Goal: Task Accomplishment & Management: Manage account settings

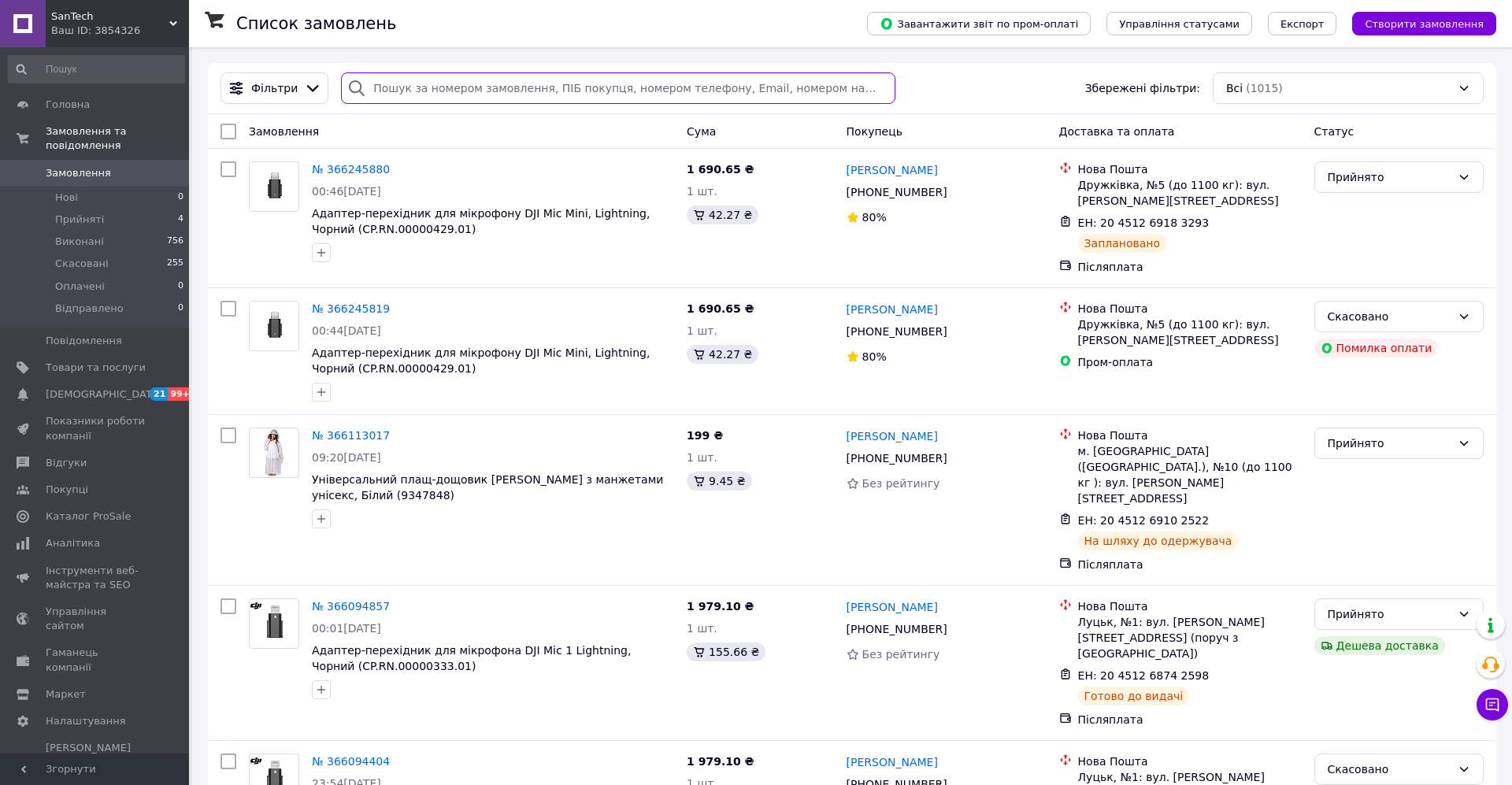
click at [455, 89] on input "search" at bounding box center [618, 89] width 555 height 32
type input "gkzirf"
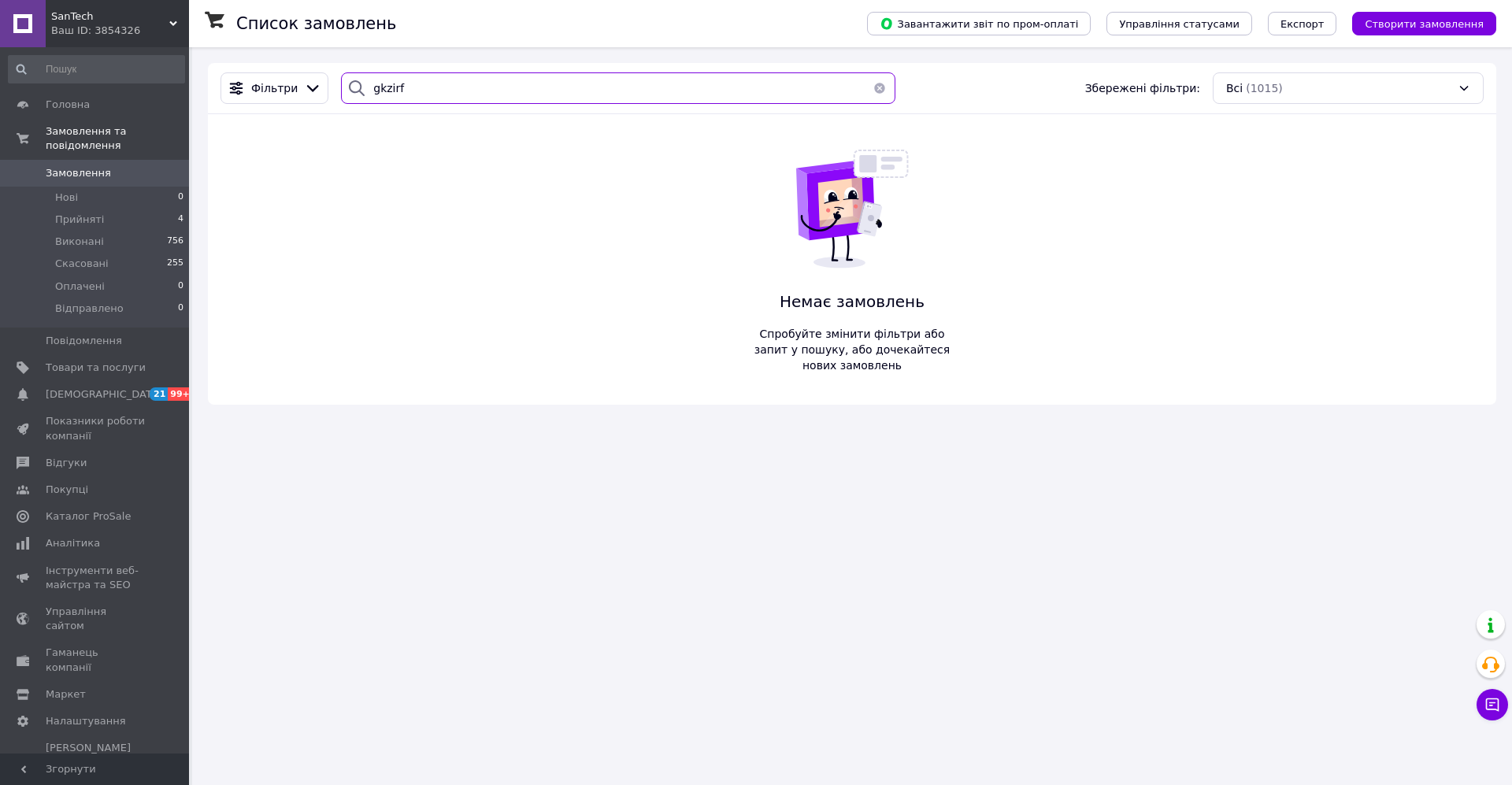
click at [414, 84] on input "gkzirf" at bounding box center [618, 89] width 555 height 32
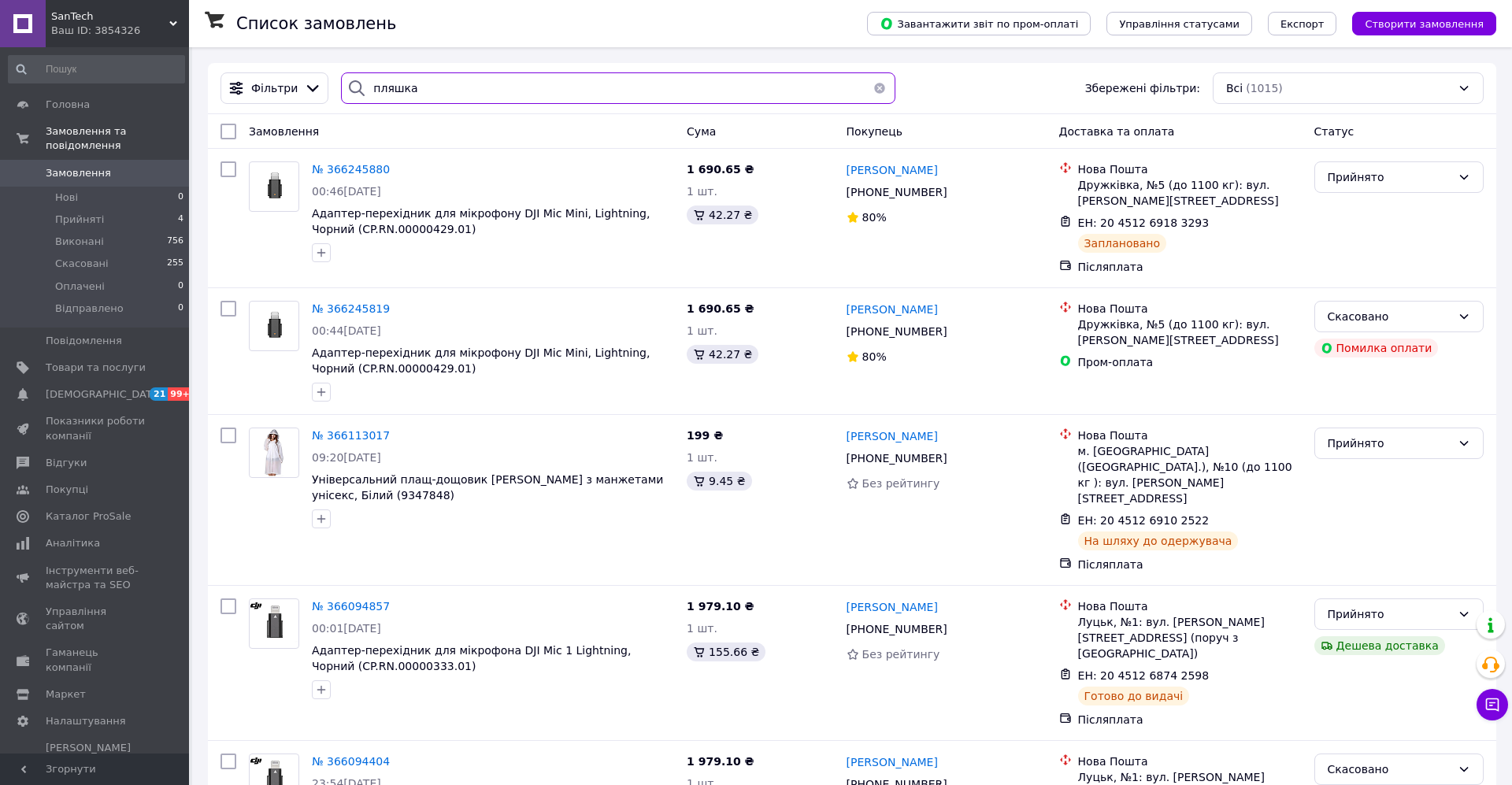
type input "пляшка"
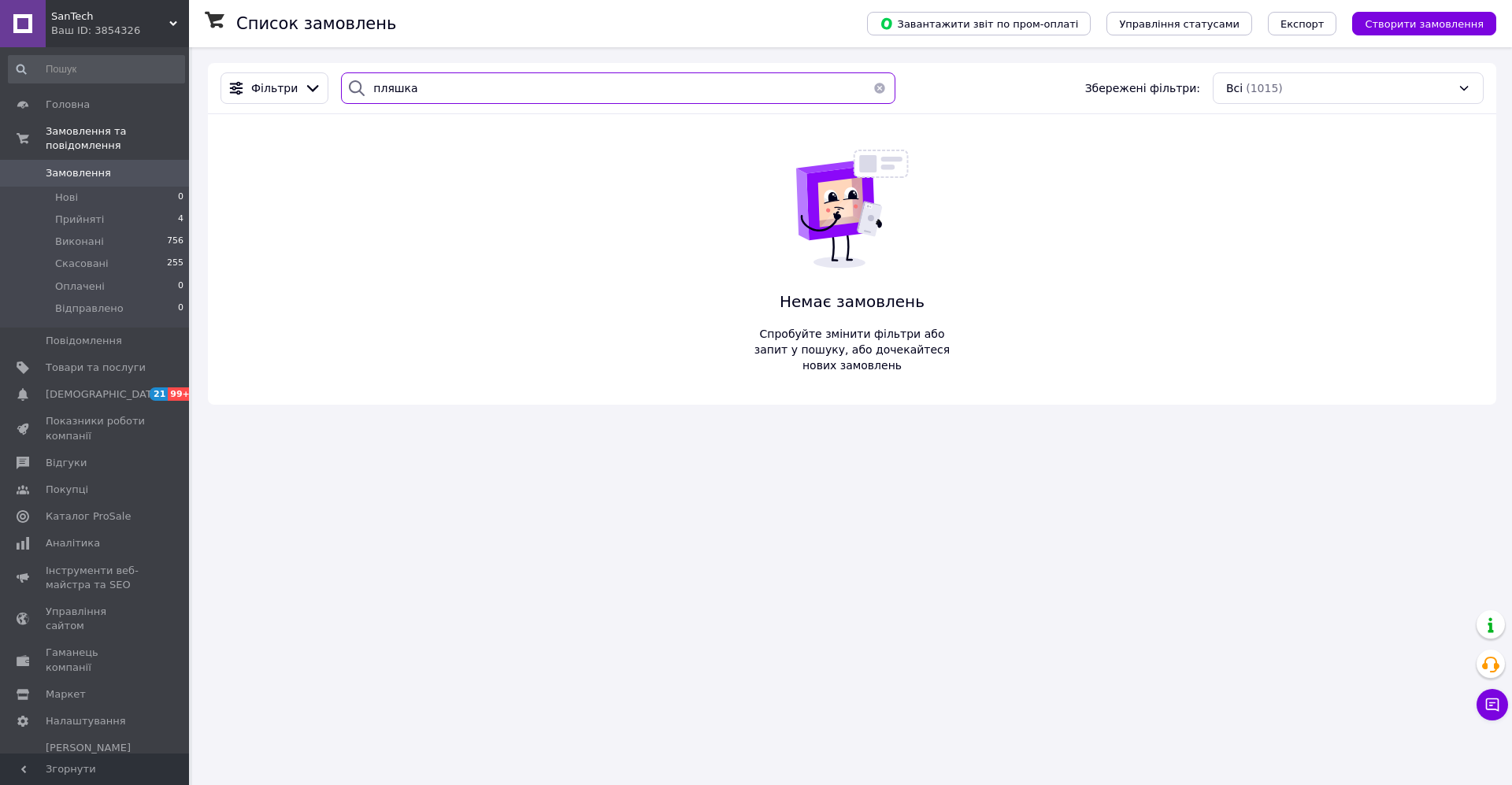
click at [452, 91] on input "пляшка" at bounding box center [618, 89] width 555 height 32
type input "kuromi"
click at [74, 361] on span "Товари та послуги" at bounding box center [95, 367] width 100 height 14
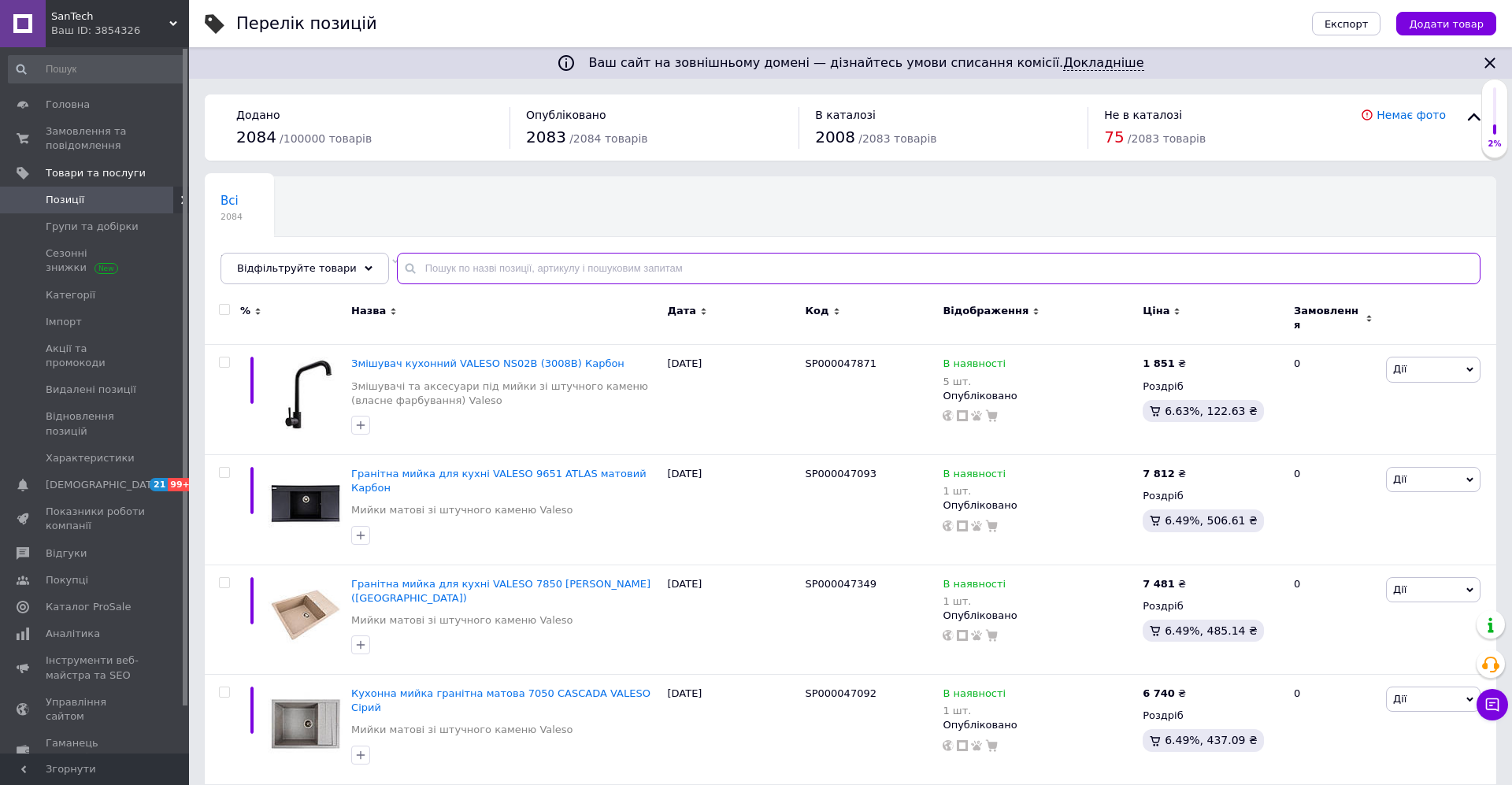
click at [510, 271] on input "text" at bounding box center [939, 269] width 1083 height 32
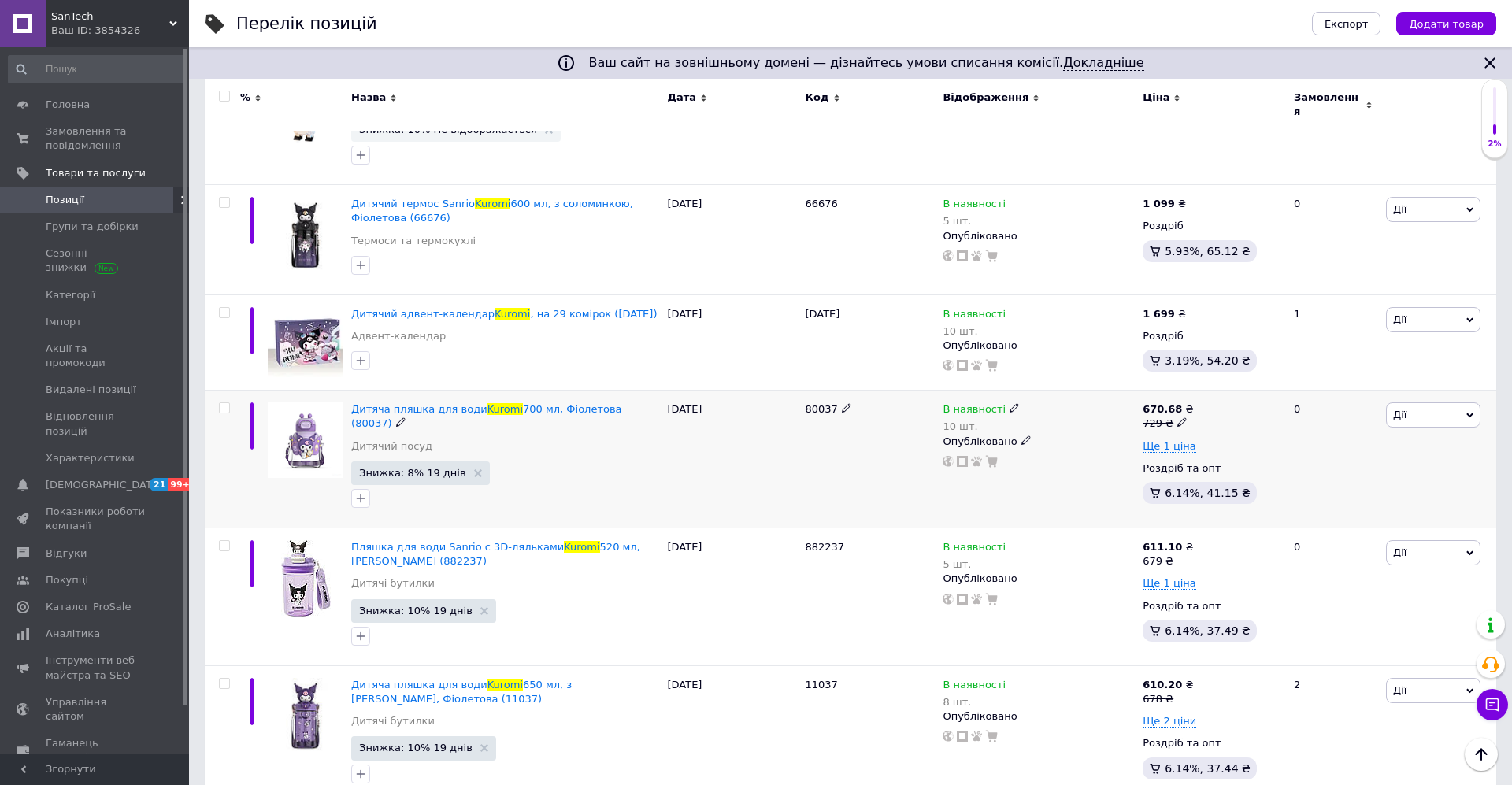
scroll to position [879, 0]
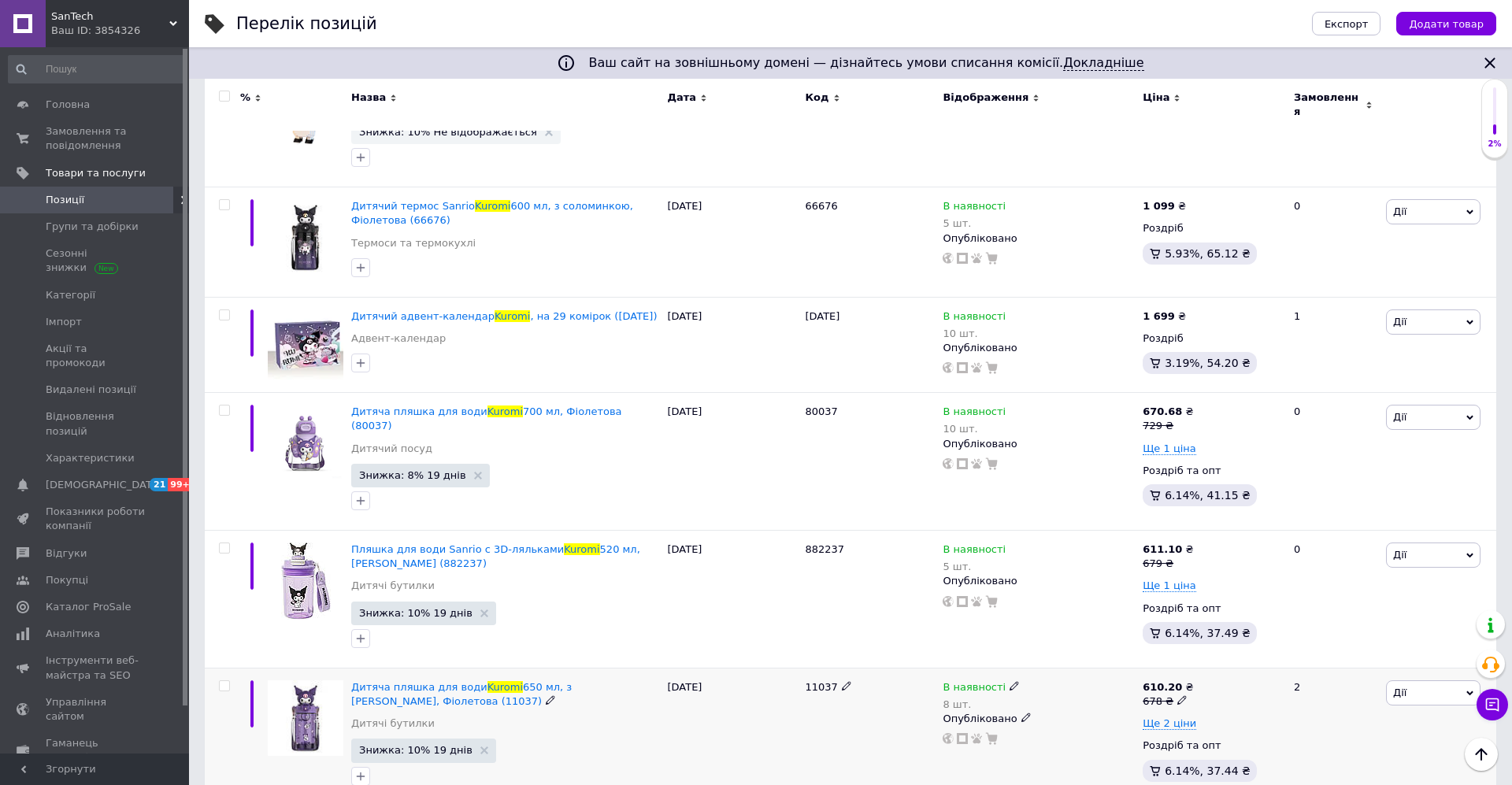
type input "kuromi"
click at [1010, 682] on icon at bounding box center [1014, 686] width 9 height 9
click at [1046, 695] on li "Немає в наявності" at bounding box center [1106, 707] width 149 height 22
click at [1071, 719] on input "8" at bounding box center [1090, 735] width 119 height 32
type input "0"
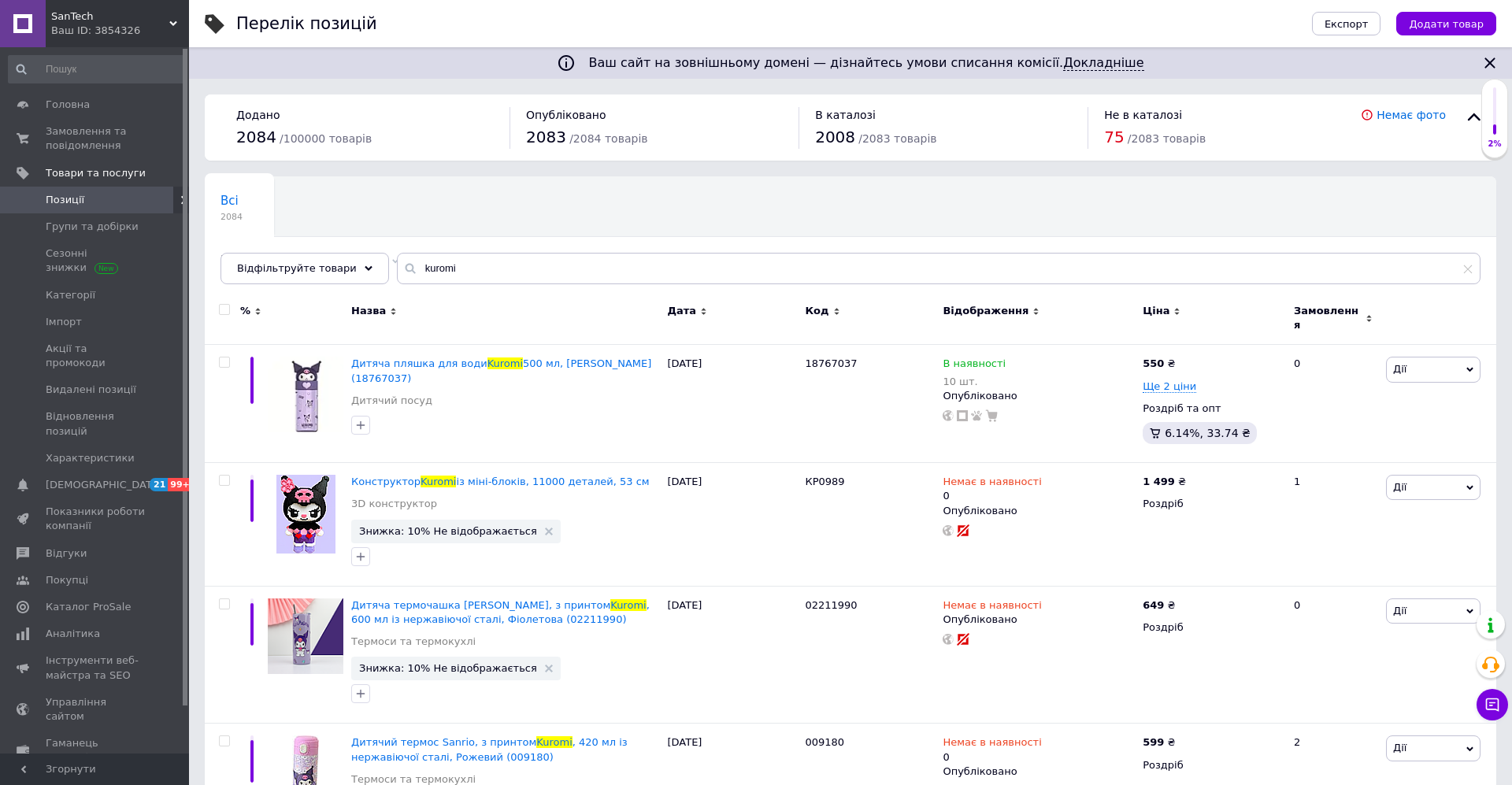
scroll to position [0, 0]
click at [71, 173] on span "Товари та послуги" at bounding box center [95, 172] width 100 height 14
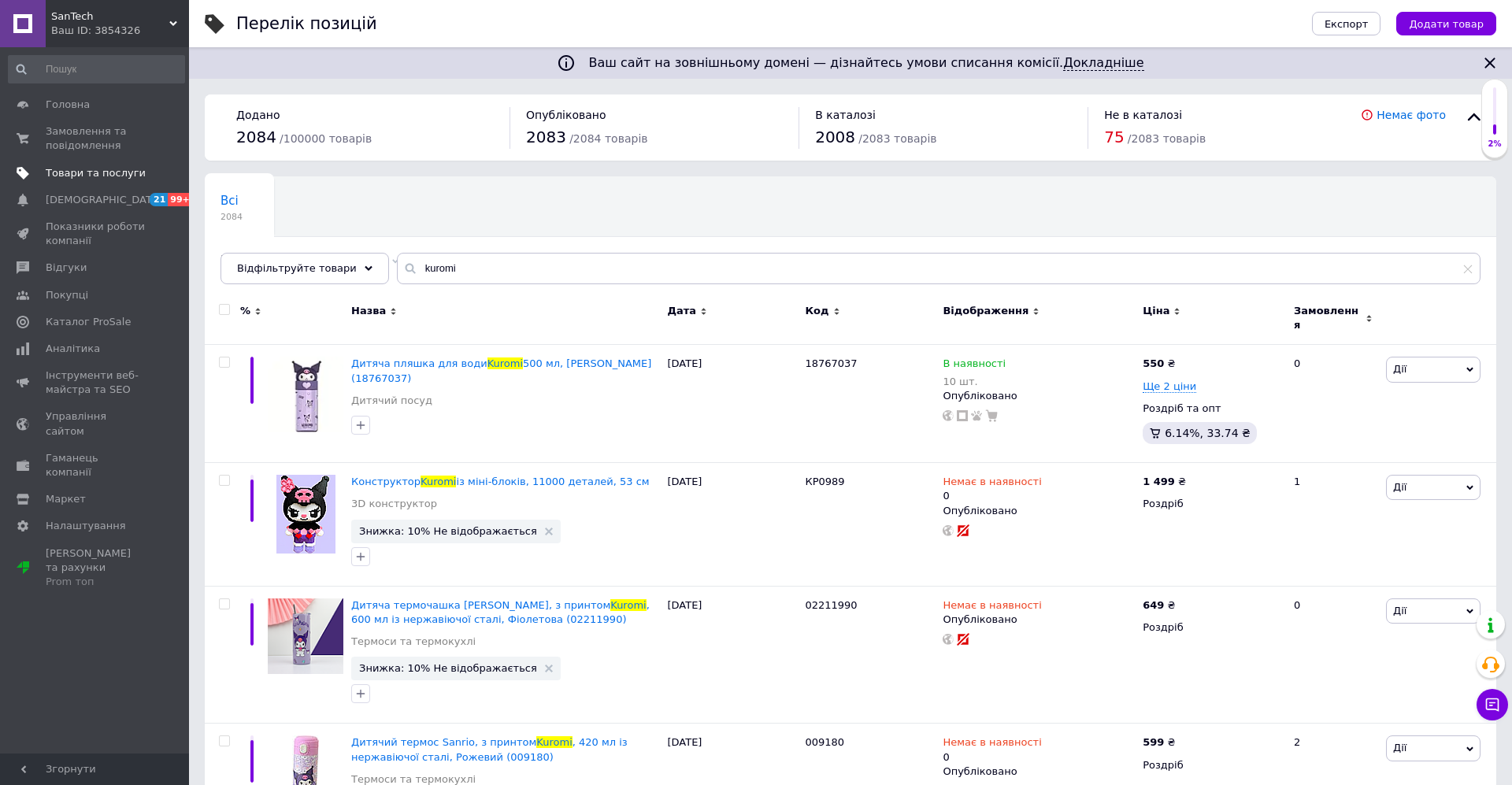
click at [71, 173] on span "Товари та послуги" at bounding box center [95, 172] width 100 height 14
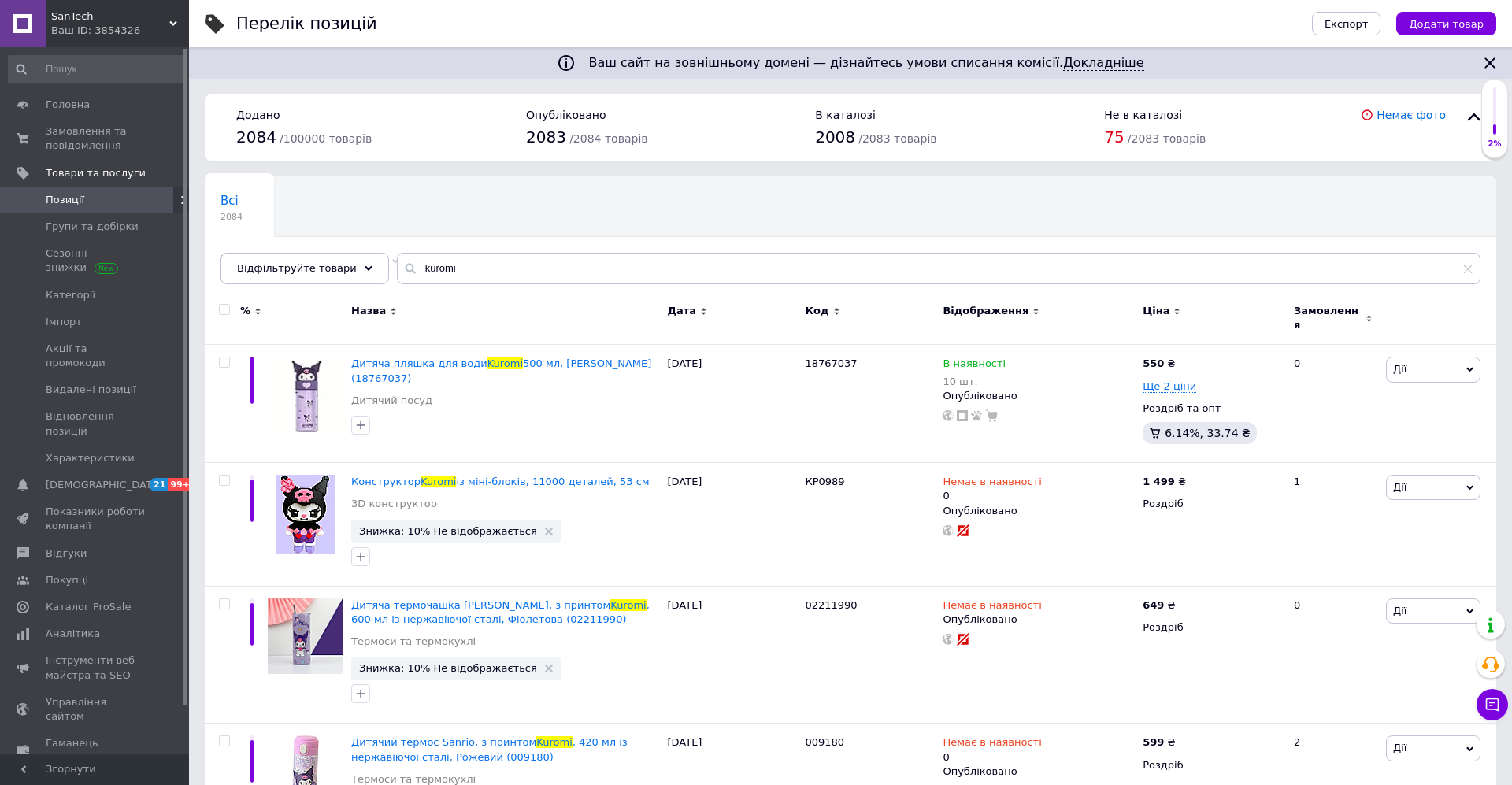
click at [74, 200] on span "Позиції" at bounding box center [64, 200] width 38 height 14
click at [466, 274] on input "kuromi" at bounding box center [939, 269] width 1083 height 32
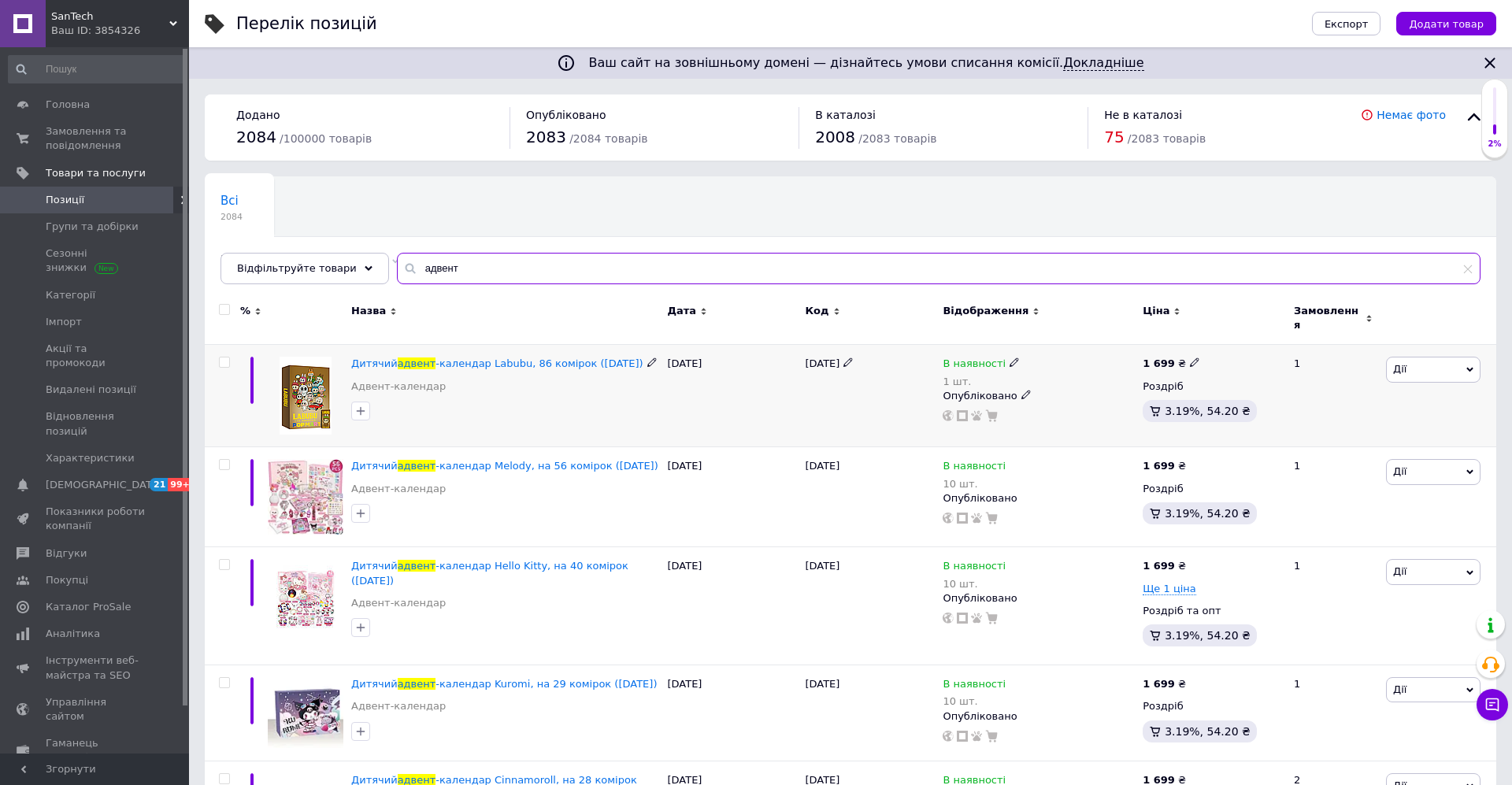
type input "адвент"
click at [1010, 358] on use at bounding box center [1013, 362] width 8 height 8
click at [1041, 376] on li "Немає в наявності" at bounding box center [1106, 383] width 149 height 22
click at [1050, 402] on input "1" at bounding box center [1090, 412] width 119 height 32
type input "0"
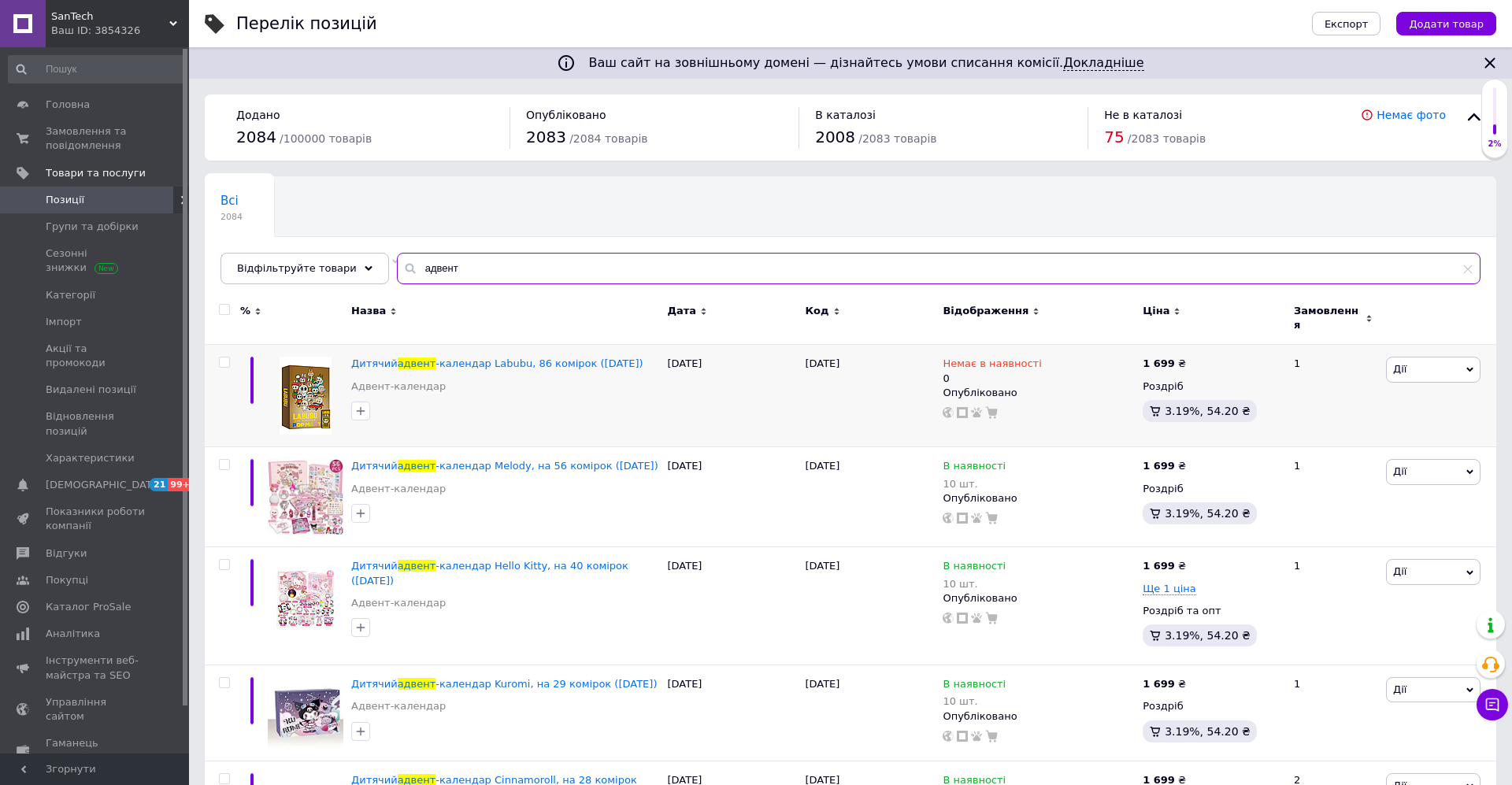
click at [512, 259] on input "адвент" at bounding box center [939, 269] width 1083 height 32
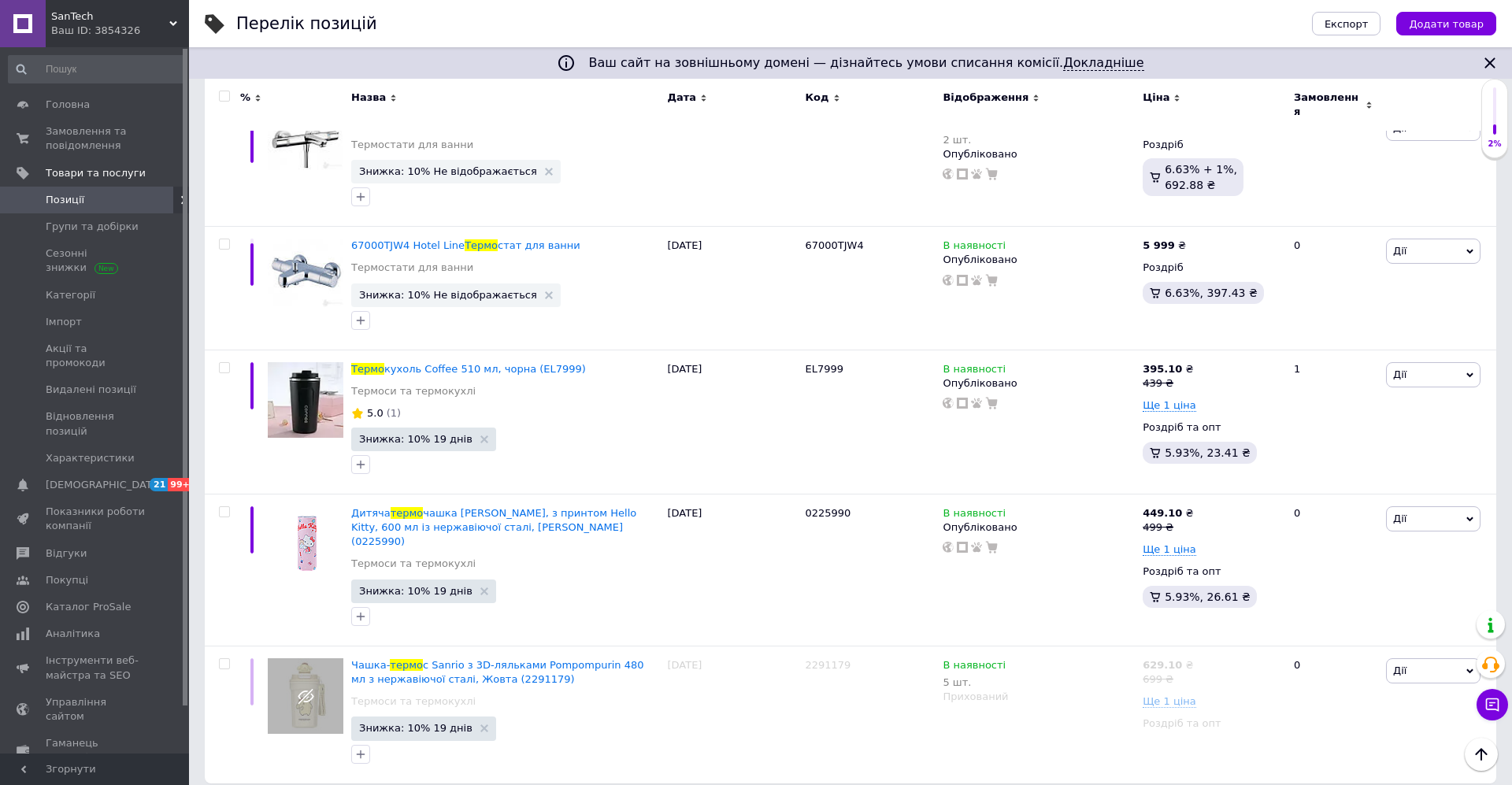
scroll to position [2017, 0]
type input "термо"
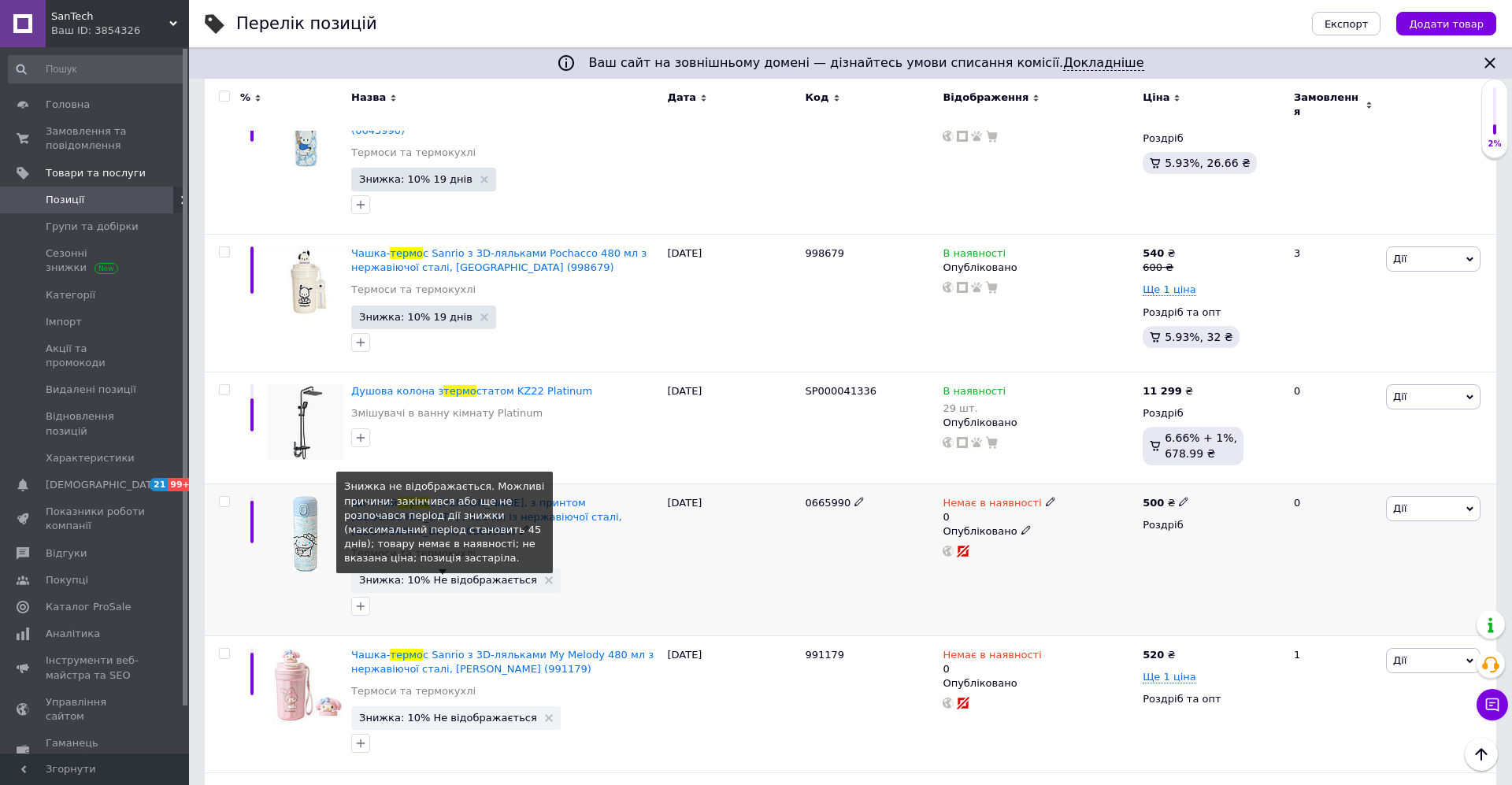
scroll to position [398, 0]
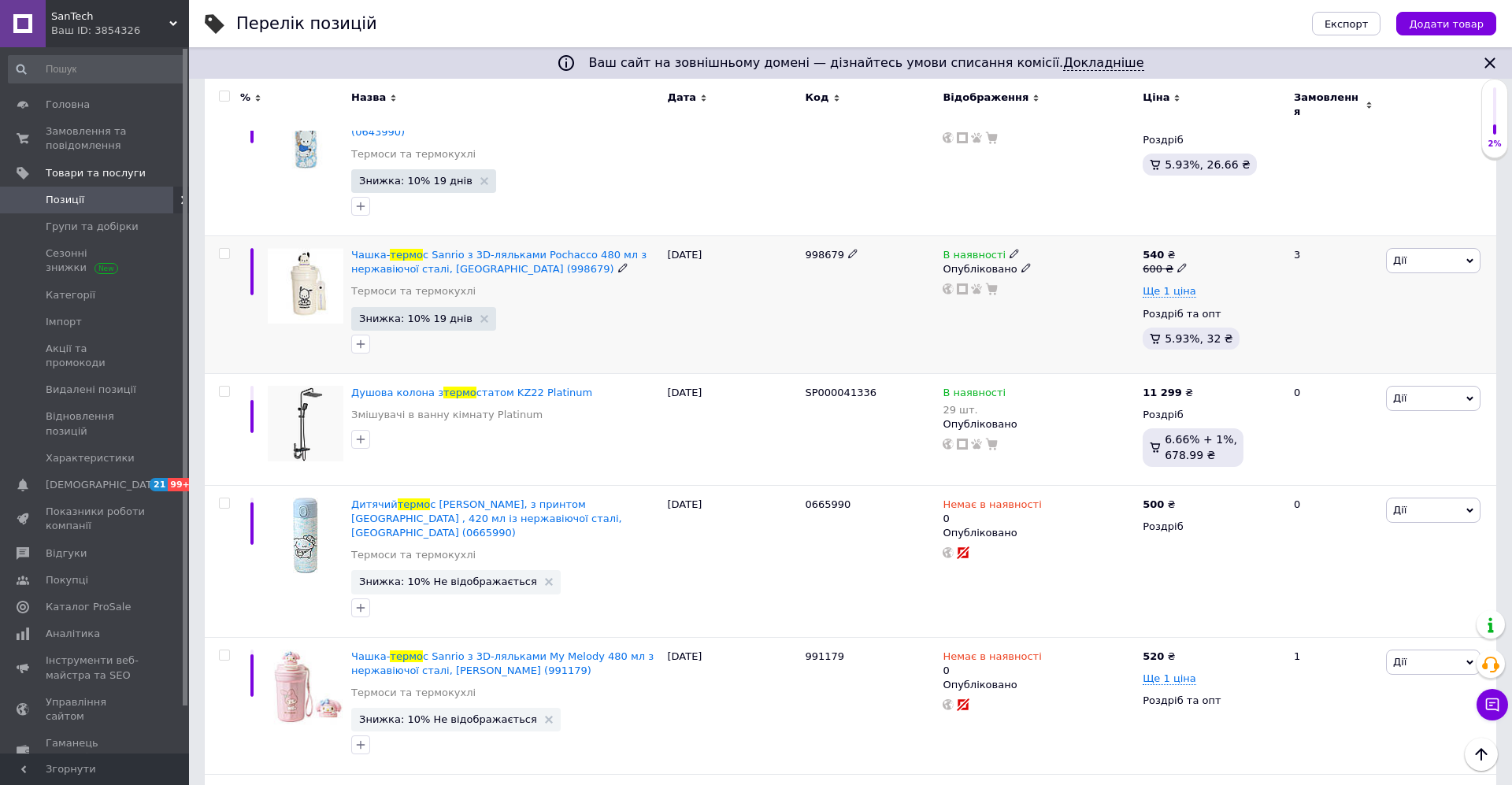
click at [1010, 249] on icon at bounding box center [1014, 254] width 9 height 9
click at [1055, 255] on li "Немає в наявності" at bounding box center [1106, 267] width 149 height 22
click at [1055, 280] on input at bounding box center [1090, 296] width 119 height 32
type input "0"
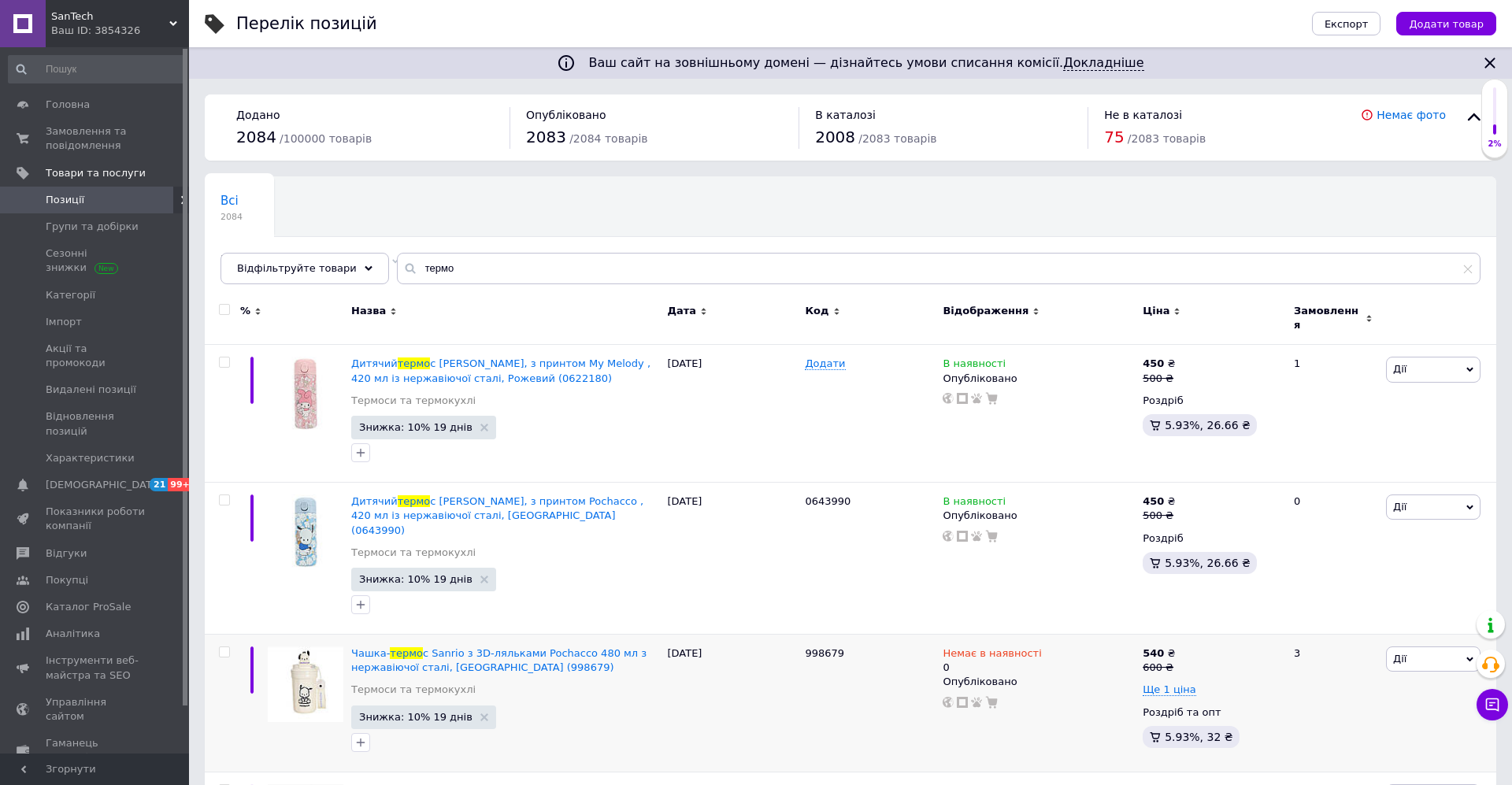
scroll to position [0, 0]
